Goal: Transaction & Acquisition: Obtain resource

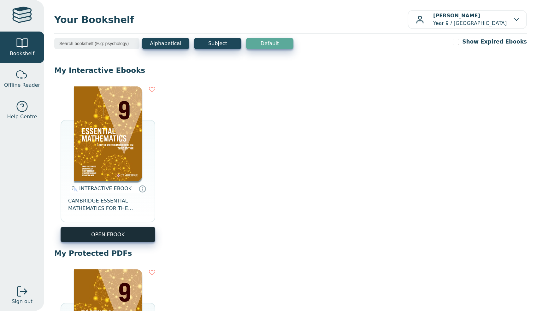
click at [94, 235] on button "OPEN EBOOK" at bounding box center [108, 234] width 95 height 15
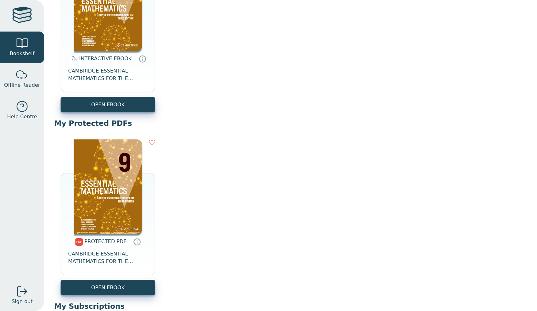
scroll to position [144, 0]
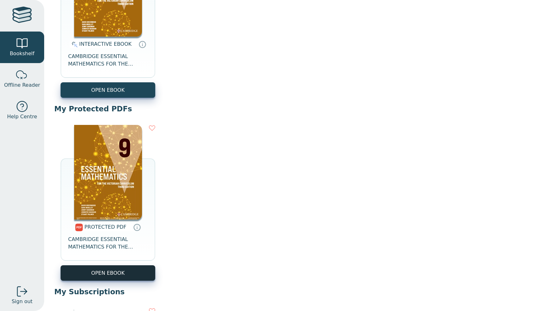
click at [86, 268] on link "OPEN EBOOK" at bounding box center [108, 272] width 95 height 15
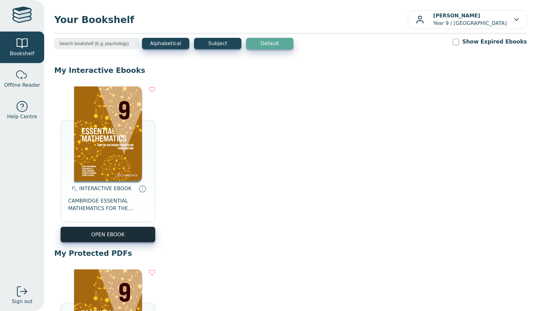
click at [104, 237] on button "OPEN EBOOK" at bounding box center [108, 234] width 95 height 15
click at [101, 235] on button "OPEN EBOOK" at bounding box center [108, 234] width 95 height 15
